Goal: Information Seeking & Learning: Learn about a topic

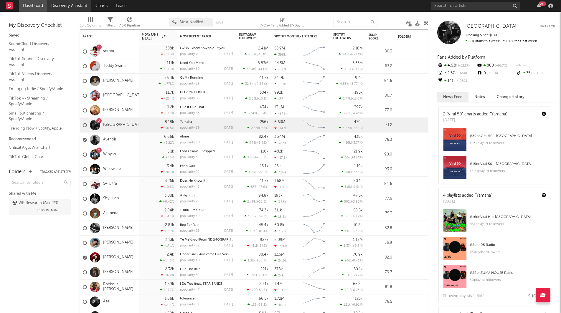
click at [69, 5] on link "Discovery Assistant" at bounding box center [69, 6] width 44 height 12
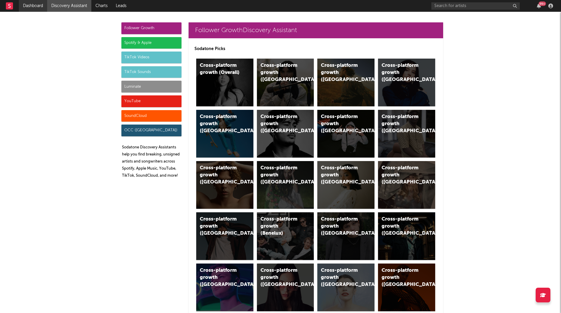
click at [28, 6] on link "Dashboard" at bounding box center [33, 6] width 28 height 12
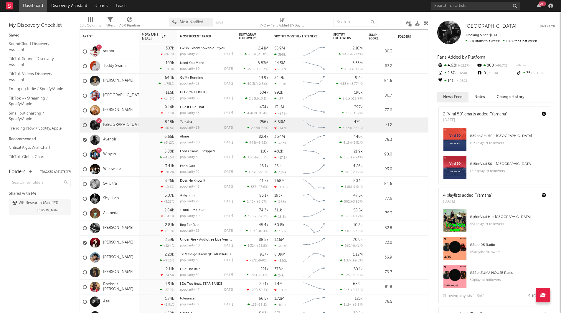
click at [108, 127] on link "[GEOGRAPHIC_DATA]" at bounding box center [123, 125] width 40 height 5
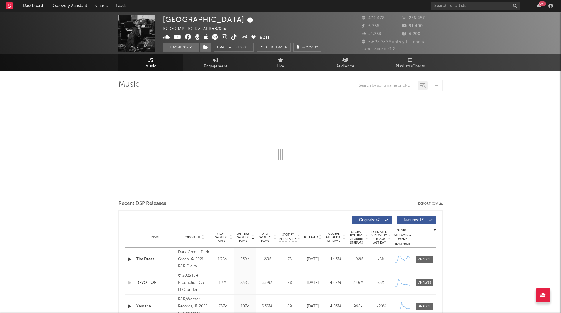
select select "6m"
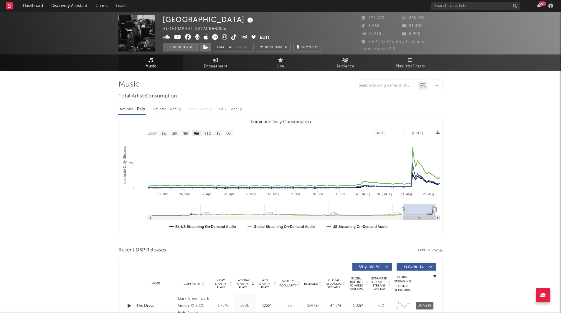
select select "6m"
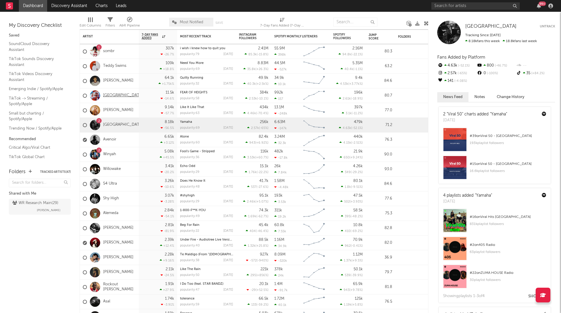
click at [112, 96] on link "[GEOGRAPHIC_DATA]" at bounding box center [123, 95] width 40 height 5
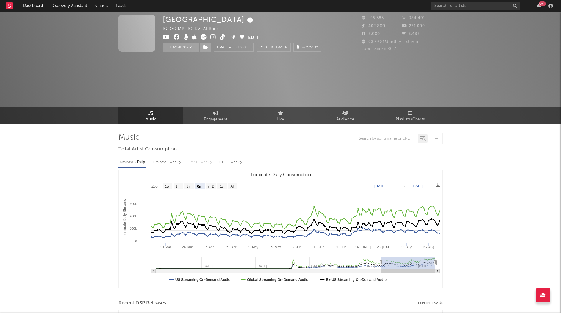
select select "6m"
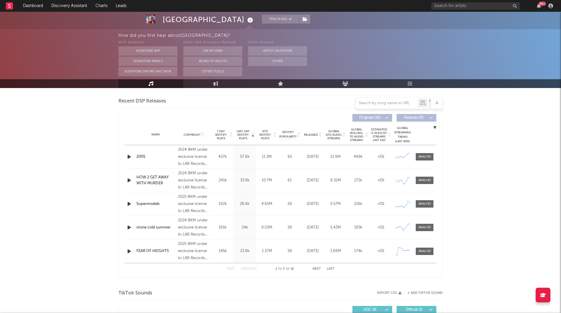
scroll to position [319, 0]
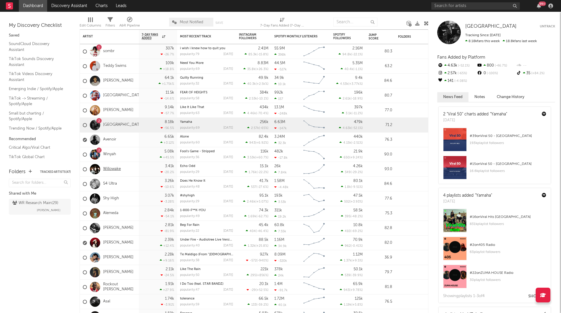
click at [114, 169] on link "Willowake" at bounding box center [112, 169] width 18 height 5
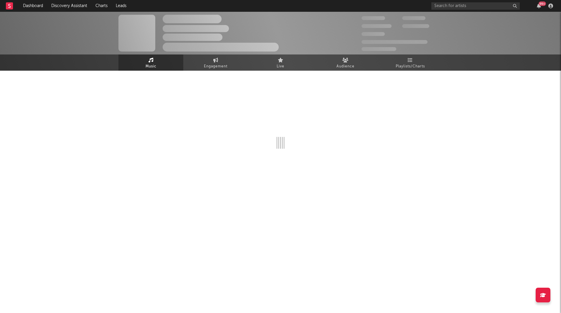
select select "1w"
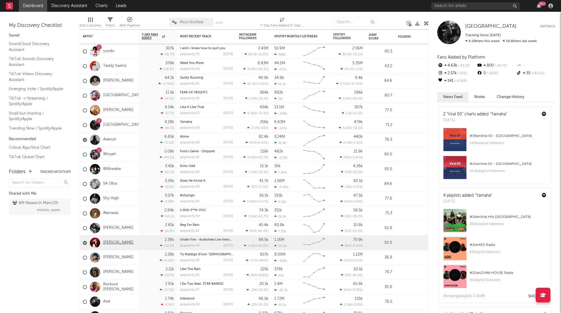
click at [112, 242] on link "[PERSON_NAME]" at bounding box center [118, 243] width 30 height 5
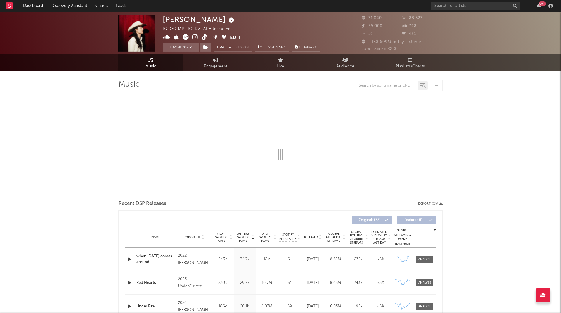
select select "6m"
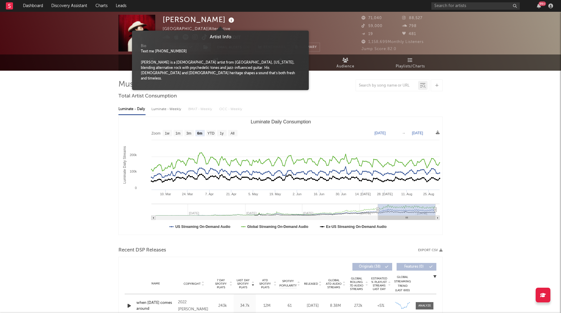
click at [227, 21] on icon at bounding box center [231, 20] width 9 height 8
